Goal: Transaction & Acquisition: Purchase product/service

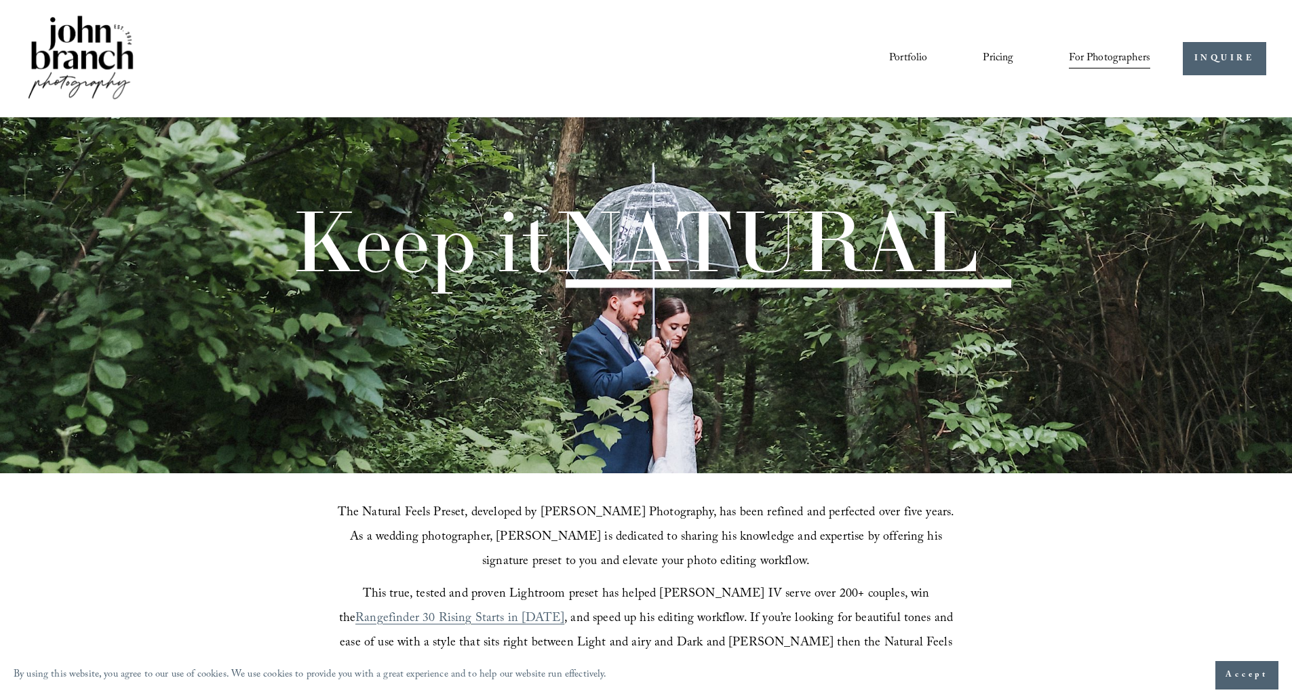
scroll to position [407, 0]
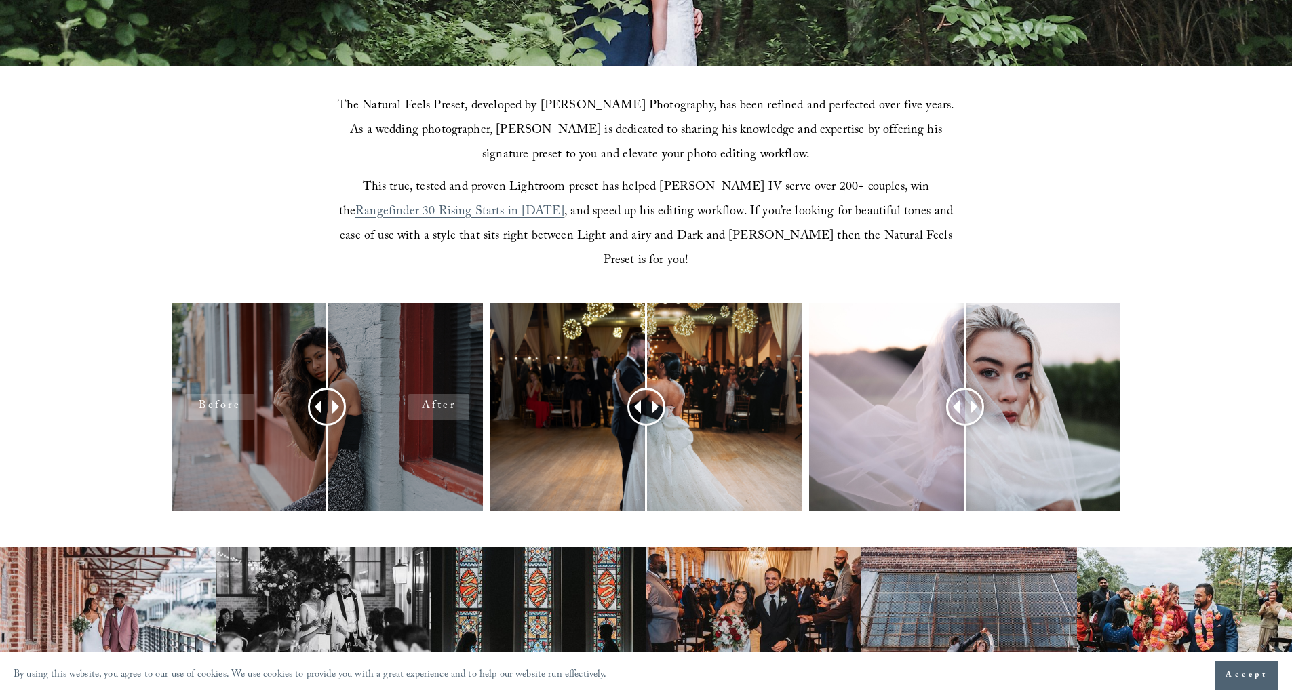
drag, startPoint x: 311, startPoint y: 372, endPoint x: 195, endPoint y: 378, distance: 115.4
click at [195, 378] on div at bounding box center [327, 407] width 311 height 208
click at [217, 383] on div at bounding box center [327, 407] width 311 height 208
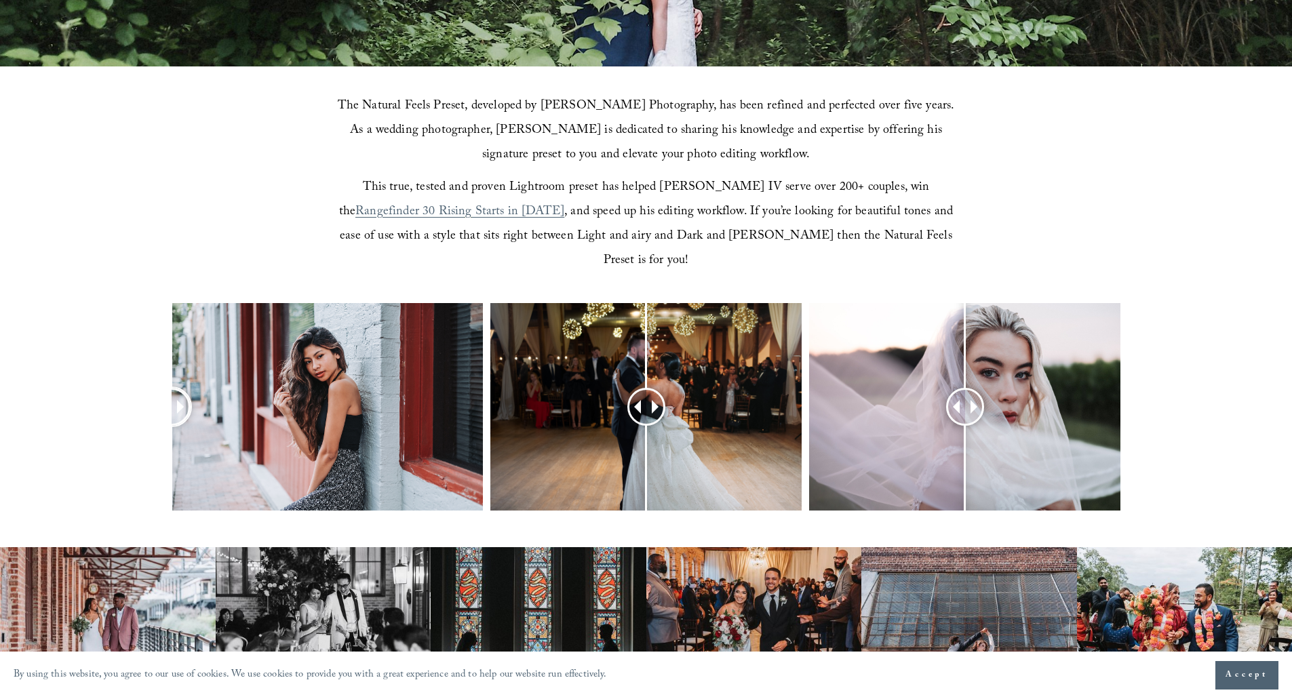
drag, startPoint x: 334, startPoint y: 386, endPoint x: 111, endPoint y: 408, distance: 224.2
click at [111, 408] on div at bounding box center [646, 425] width 1292 height 244
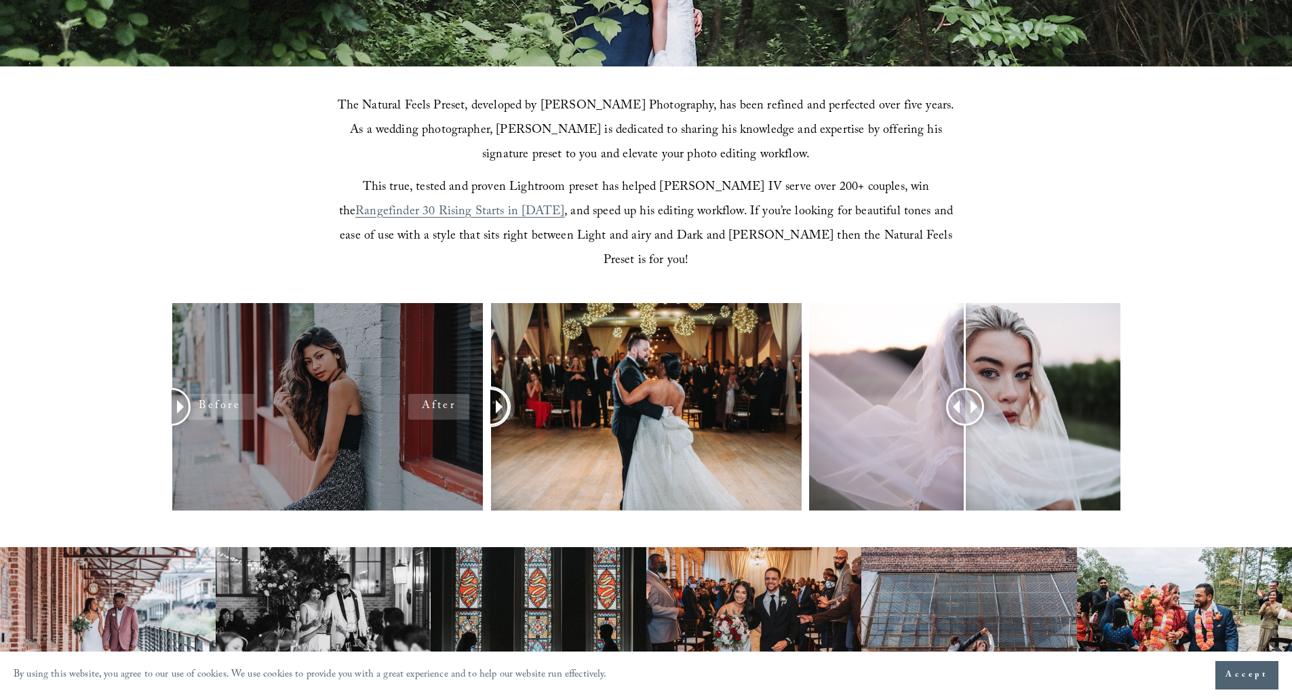
drag, startPoint x: 646, startPoint y: 385, endPoint x: 300, endPoint y: 386, distance: 345.2
click at [300, 386] on div at bounding box center [646, 425] width 1292 height 244
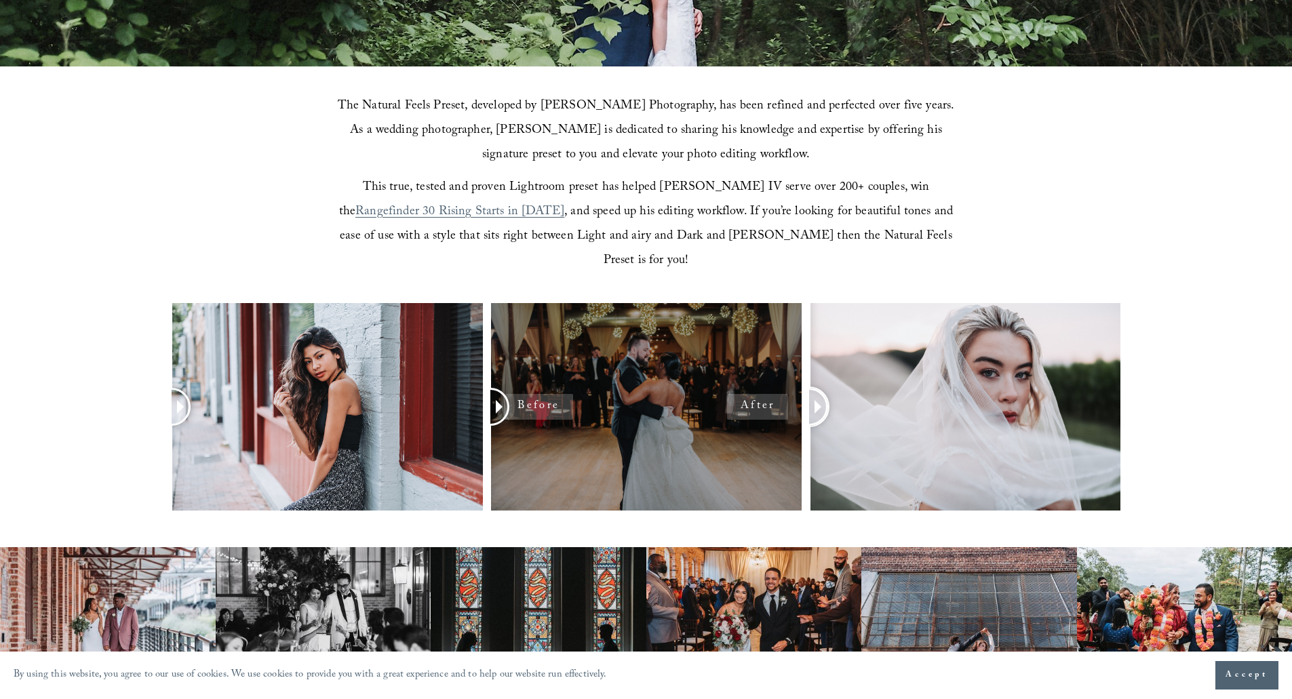
drag, startPoint x: 973, startPoint y: 387, endPoint x: 545, endPoint y: 401, distance: 428.2
click at [545, 401] on div at bounding box center [646, 425] width 1292 height 244
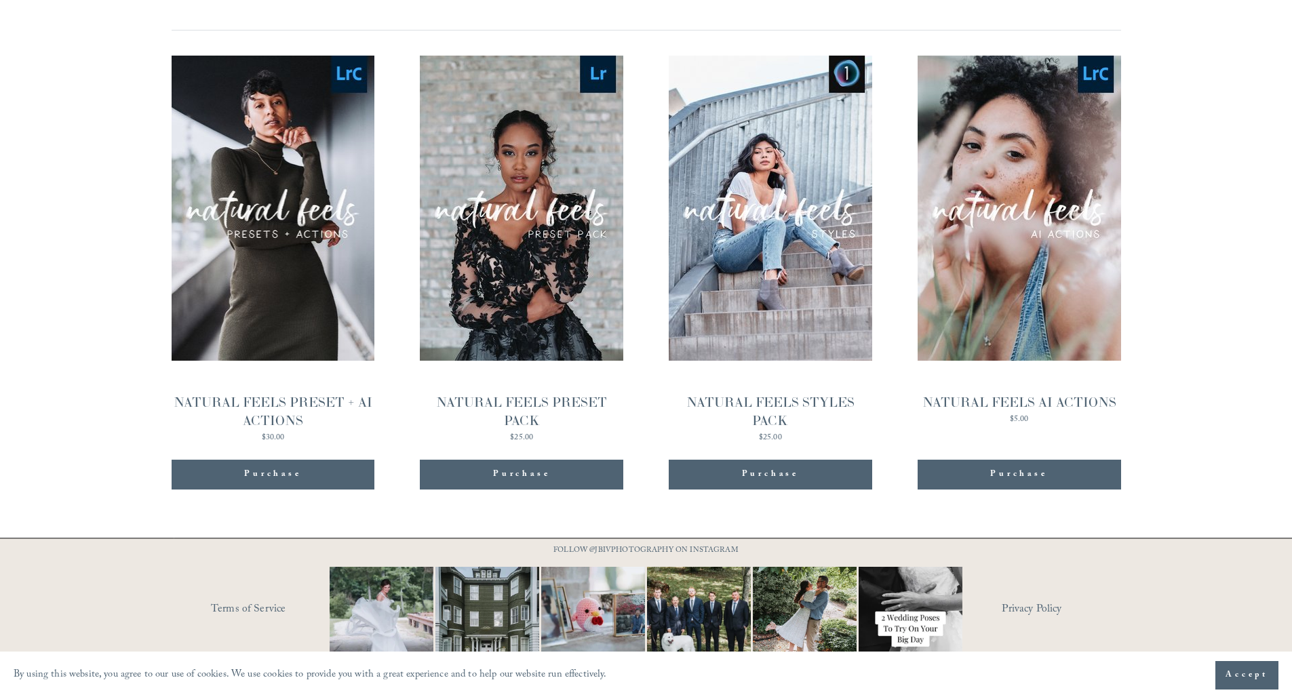
scroll to position [1473, 0]
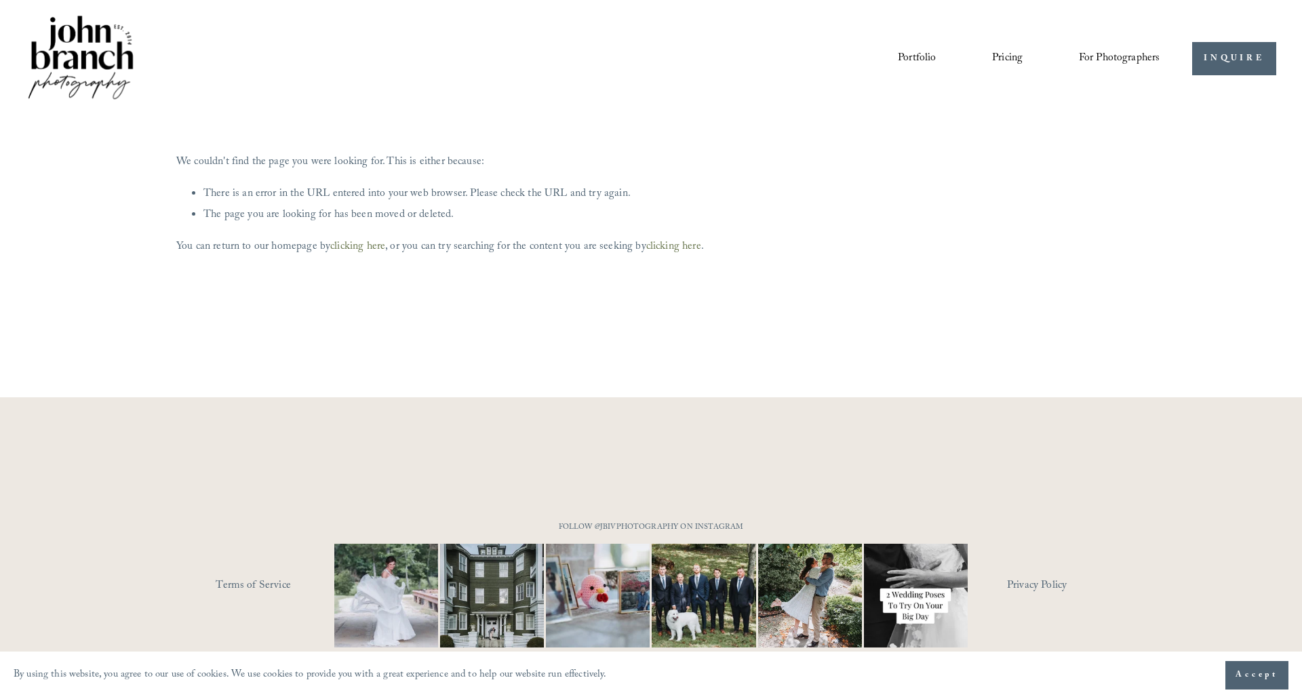
drag, startPoint x: 0, startPoint y: 0, endPoint x: 1132, endPoint y: 168, distance: 1144.5
click at [1103, 255] on p "You can return to our homepage by clicking here , or you can try searching for …" at bounding box center [651, 247] width 950 height 21
